Goal: Information Seeking & Learning: Learn about a topic

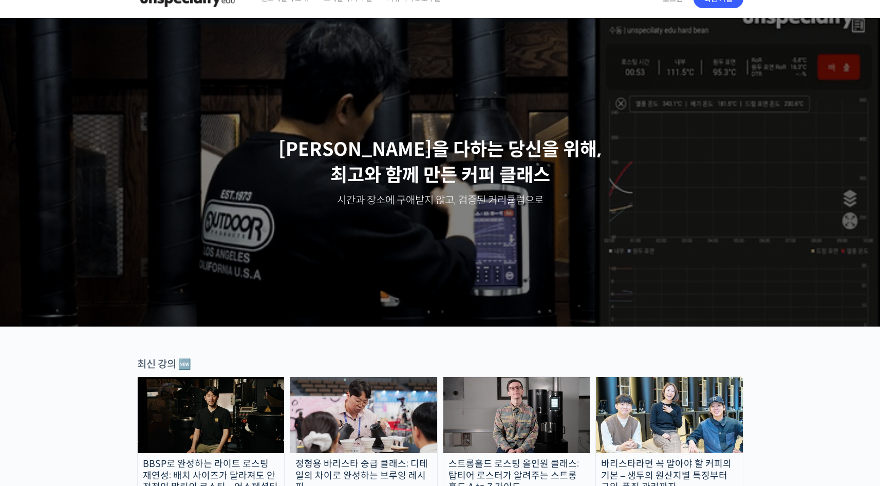
scroll to position [154, 0]
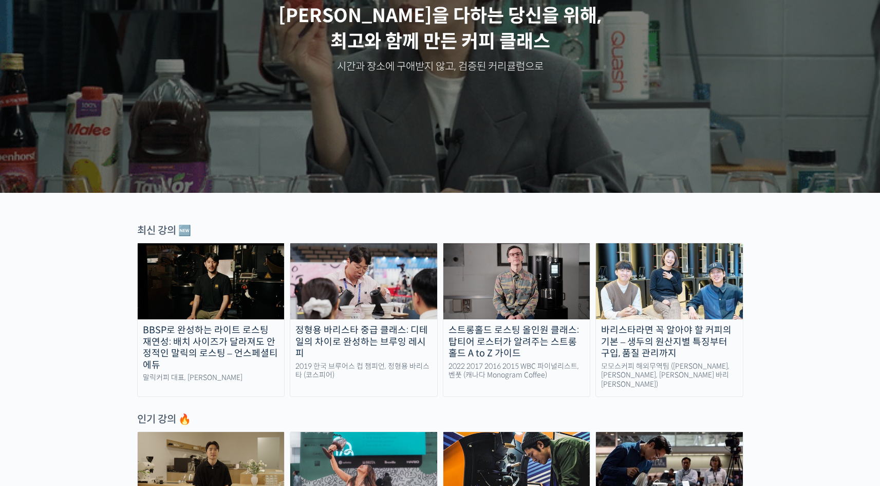
click at [363, 362] on div "2019 한국 브루어스 컵 챔피언, 정형용 바리스타 (코스피어)" at bounding box center [363, 371] width 147 height 18
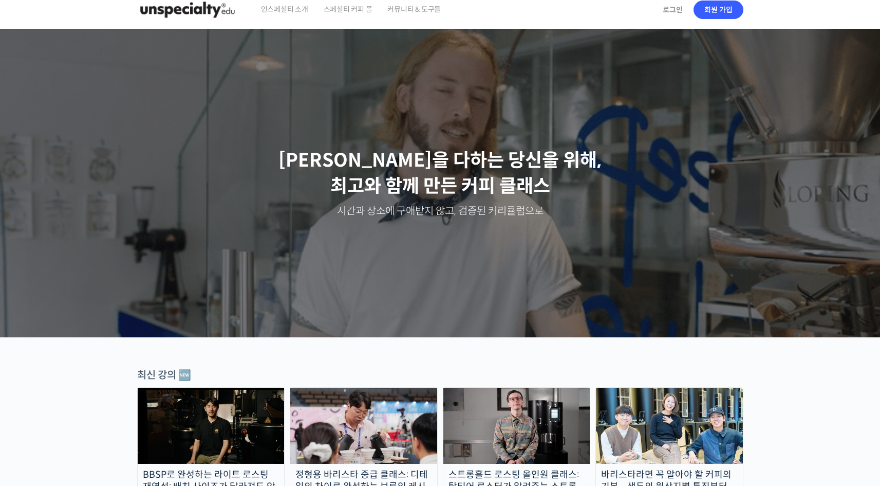
scroll to position [0, 0]
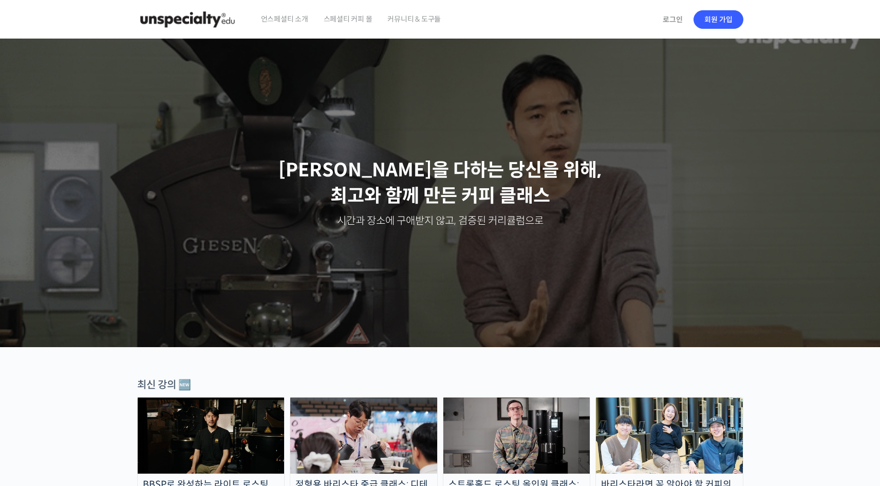
click at [391, 16] on span "커뮤니티 & 도구들" at bounding box center [413, 18] width 53 height 39
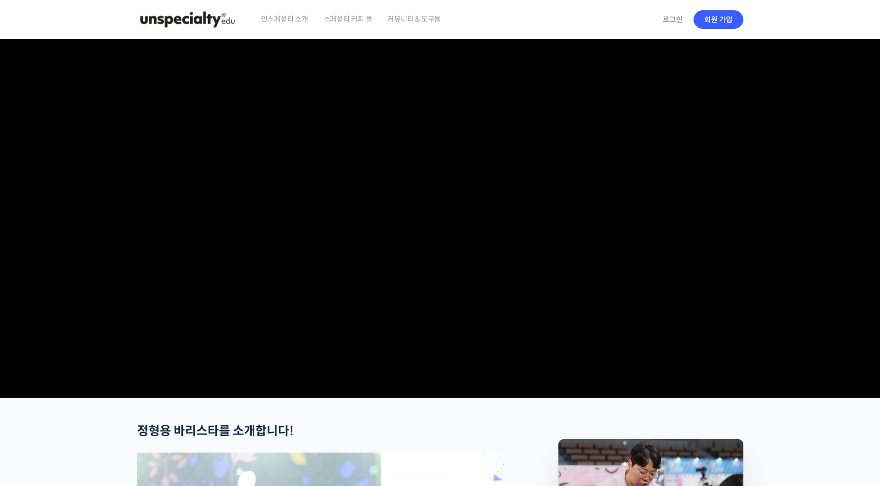
click at [361, 328] on video at bounding box center [440, 216] width 606 height 355
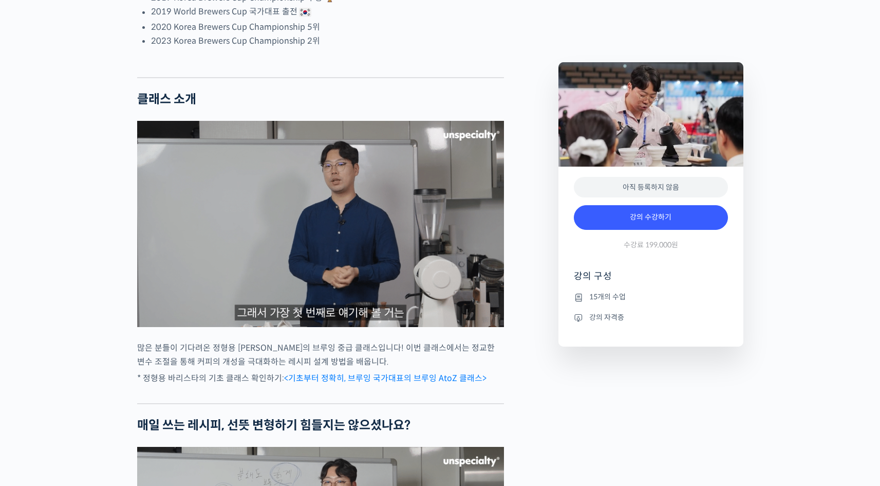
scroll to position [771, 0]
